Goal: Transaction & Acquisition: Purchase product/service

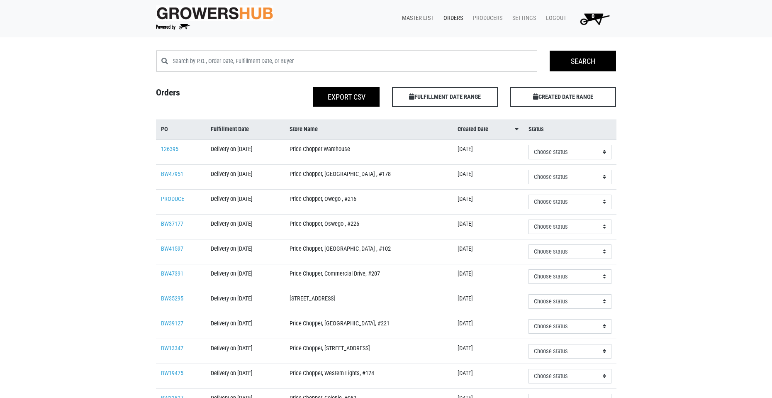
click at [424, 16] on link "Master List" at bounding box center [417, 18] width 42 height 16
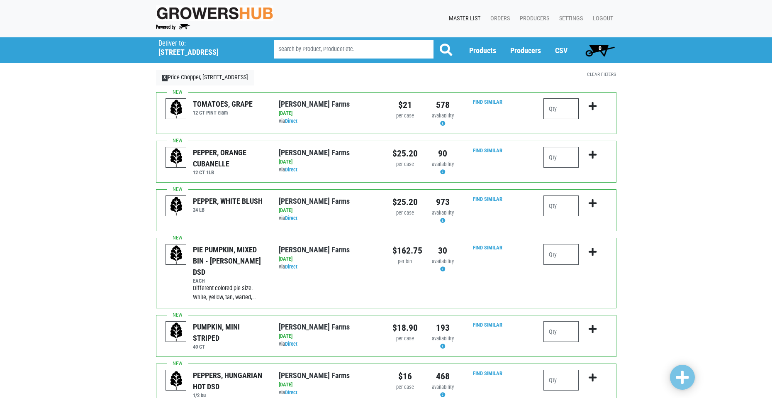
click at [563, 109] on input "number" at bounding box center [561, 108] width 35 height 21
type input "2"
click at [552, 370] on input "number" at bounding box center [561, 380] width 35 height 21
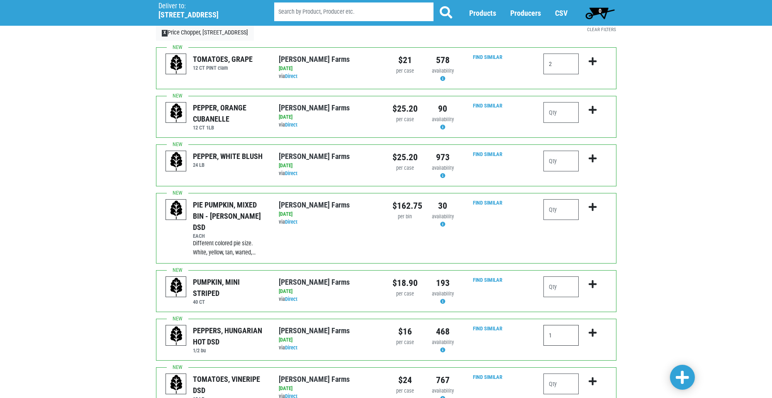
scroll to position [208, 0]
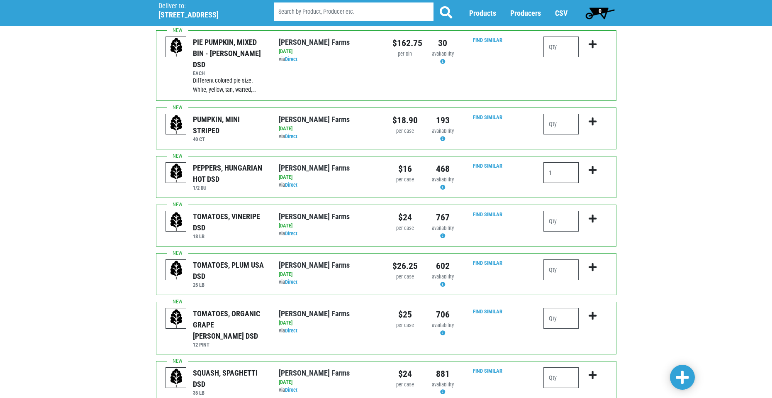
type input "1"
click at [556, 261] on input "number" at bounding box center [561, 269] width 35 height 21
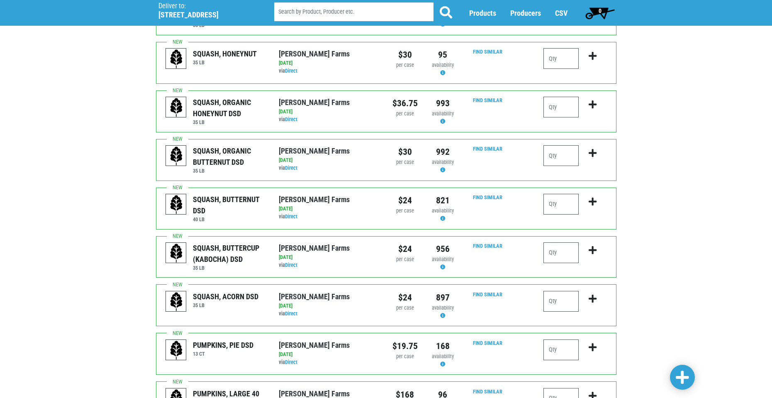
scroll to position [581, 0]
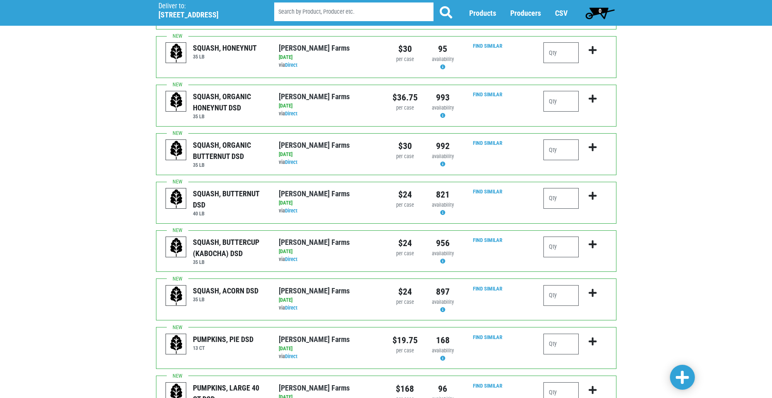
type input "2"
click at [557, 188] on input "number" at bounding box center [561, 198] width 35 height 21
type input "1"
click at [558, 237] on input "number" at bounding box center [561, 247] width 35 height 21
type input "1"
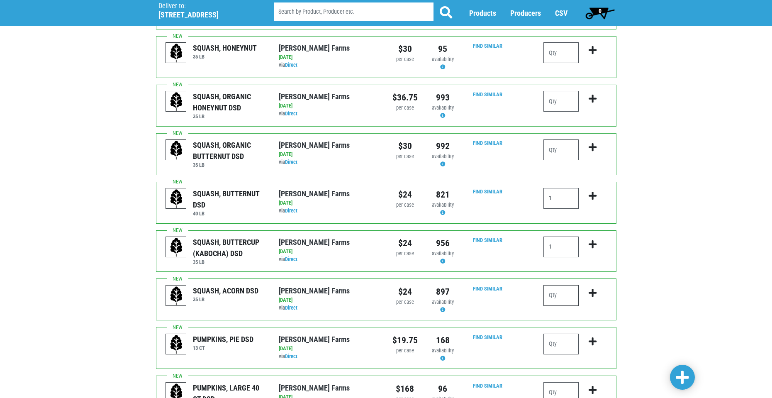
click at [562, 285] on input "number" at bounding box center [561, 295] width 35 height 21
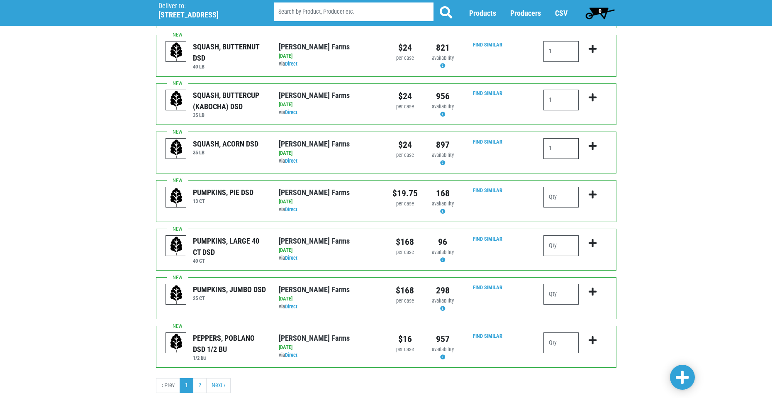
scroll to position [728, 0]
type input "1"
click at [679, 369] on link at bounding box center [682, 377] width 25 height 25
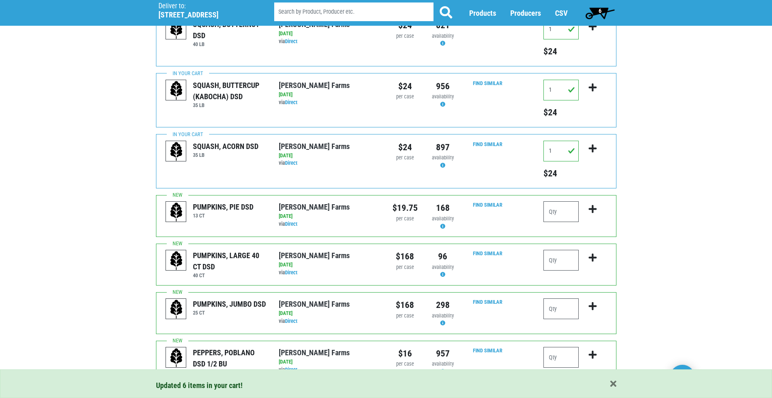
scroll to position [803, 0]
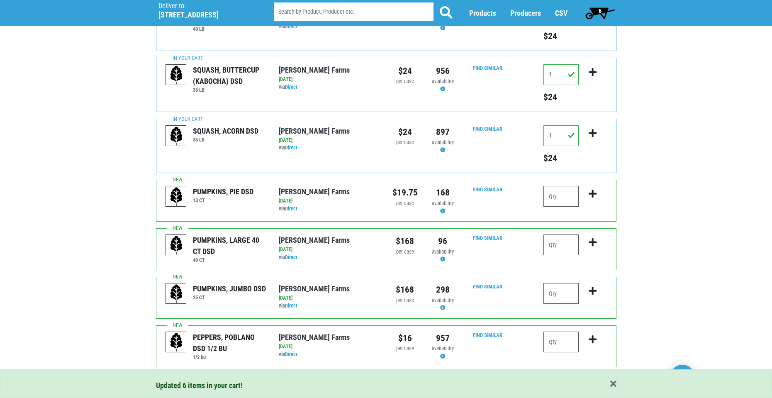
click at [203, 378] on link "2" at bounding box center [200, 385] width 14 height 15
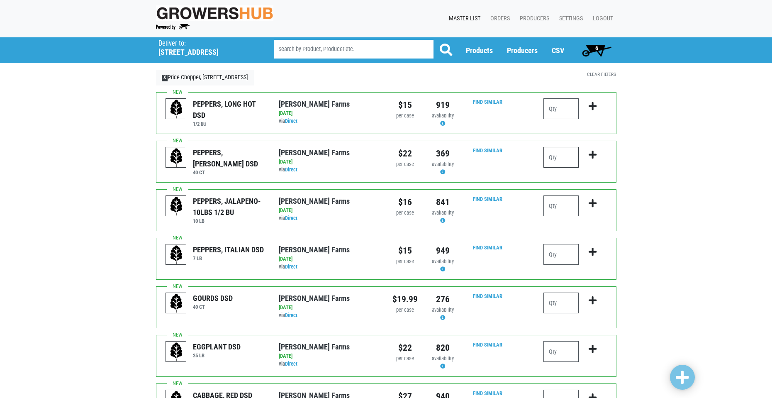
click at [560, 157] on input "number" at bounding box center [561, 157] width 35 height 21
type input "3"
click at [567, 206] on input "number" at bounding box center [561, 205] width 35 height 21
type input "1"
click at [566, 252] on input "number" at bounding box center [561, 254] width 35 height 21
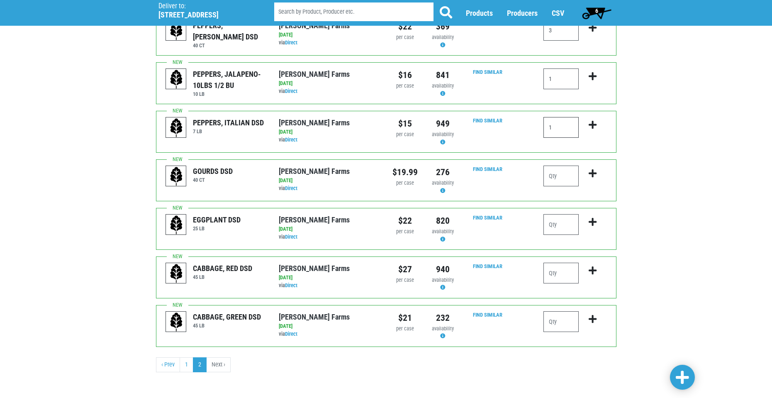
scroll to position [129, 0]
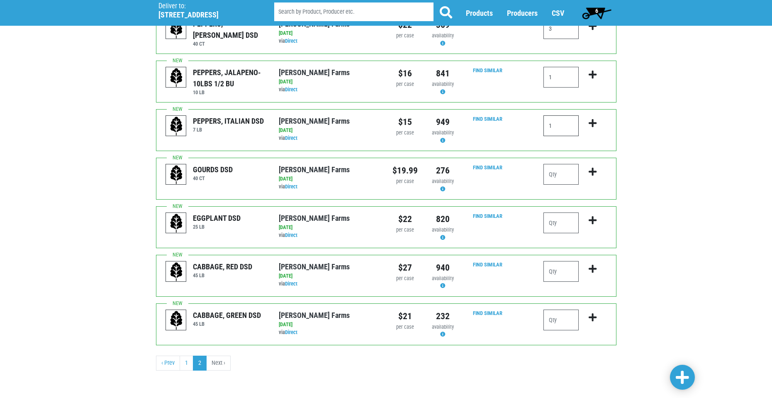
type input "1"
click at [560, 318] on input "number" at bounding box center [561, 320] width 35 height 21
type input "2"
click at [687, 372] on span at bounding box center [682, 377] width 13 height 15
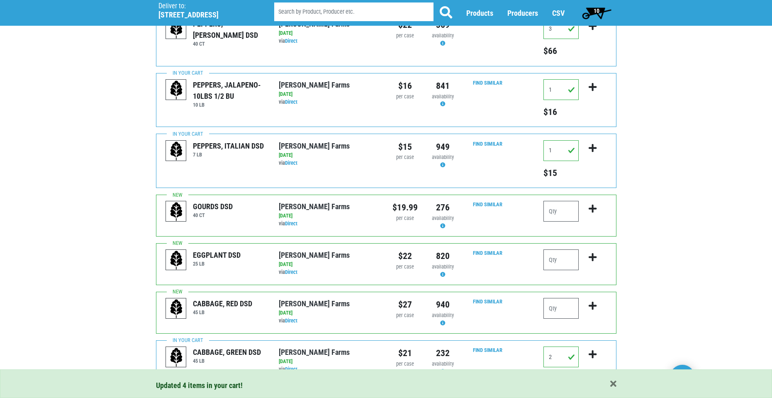
click at [598, 14] on span "10" at bounding box center [597, 13] width 37 height 17
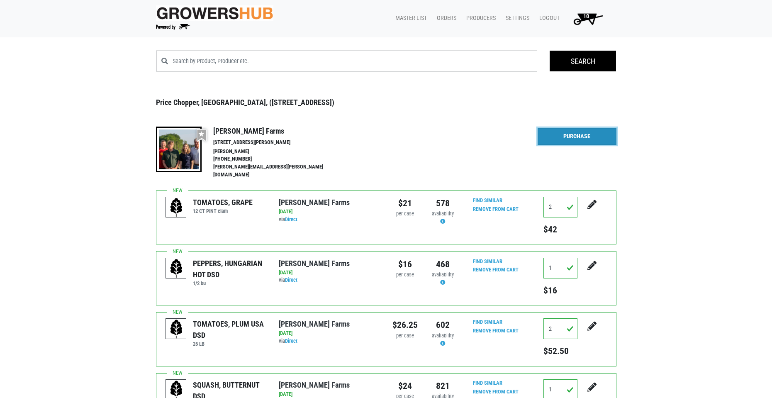
click at [585, 140] on link "Purchase" at bounding box center [577, 136] width 79 height 17
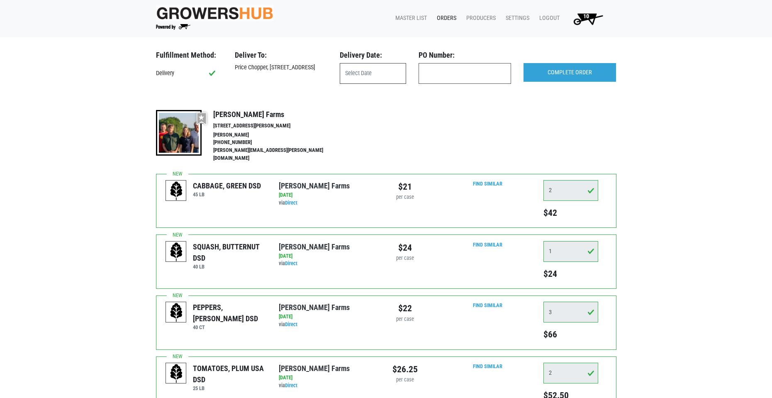
click at [370, 74] on input "text" at bounding box center [373, 73] width 66 height 21
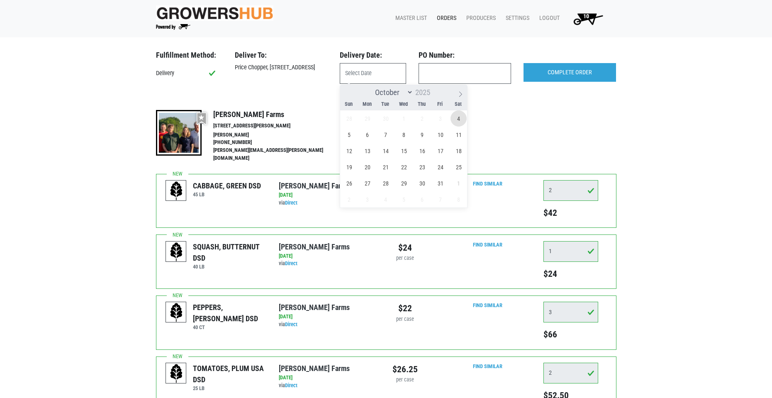
click at [457, 116] on span "4" at bounding box center [459, 118] width 16 height 16
type input "2025-10-04"
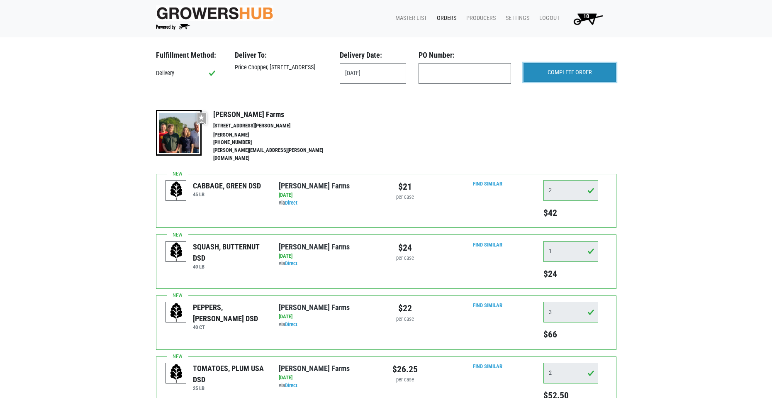
click at [545, 74] on input "COMPLETE ORDER" at bounding box center [570, 72] width 93 height 19
drag, startPoint x: 544, startPoint y: 74, endPoint x: 711, endPoint y: 64, distance: 167.2
drag, startPoint x: 711, startPoint y: 64, endPoint x: 711, endPoint y: 51, distance: 12.5
